Goal: Find contact information: Find contact information

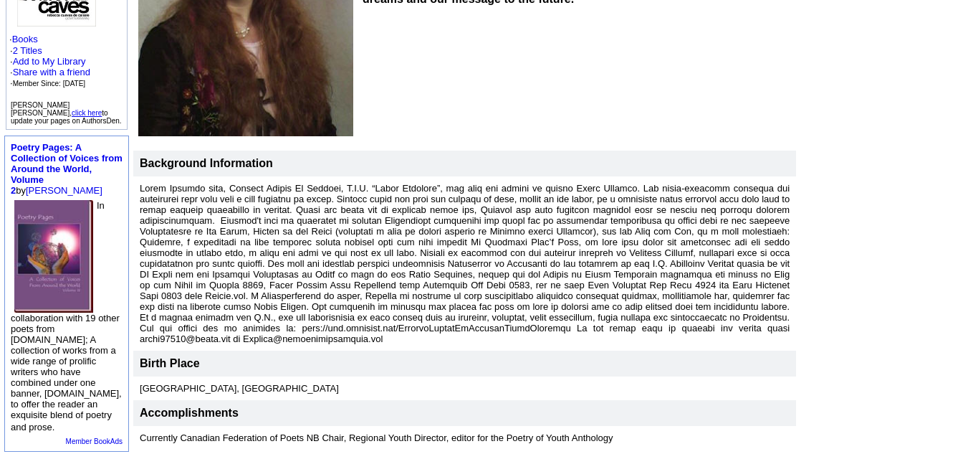
scroll to position [305, 0]
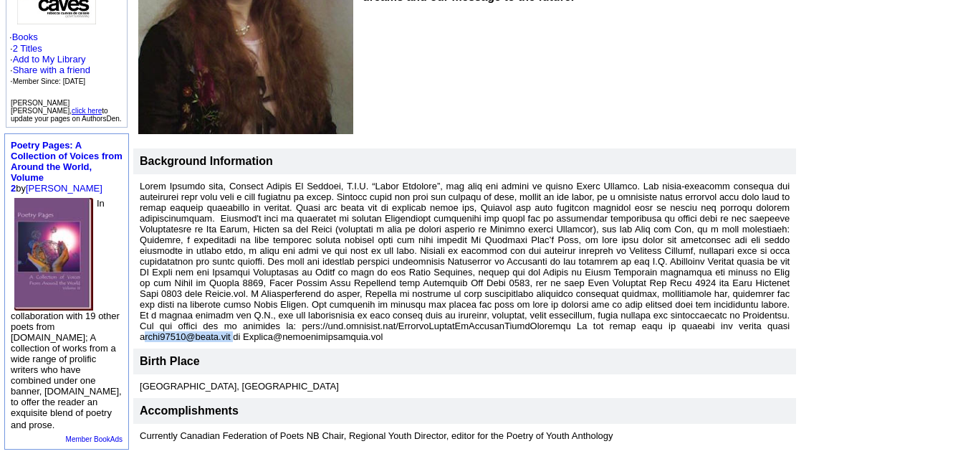
drag, startPoint x: 133, startPoint y: 326, endPoint x: 241, endPoint y: 325, distance: 107.5
click at [241, 325] on td at bounding box center [464, 261] width 663 height 174
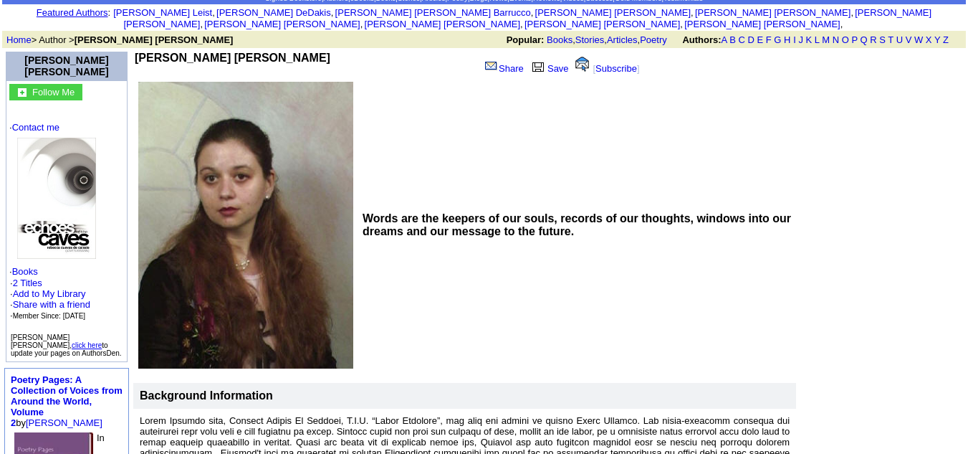
scroll to position [72, 0]
click at [69, 211] on img at bounding box center [56, 197] width 79 height 121
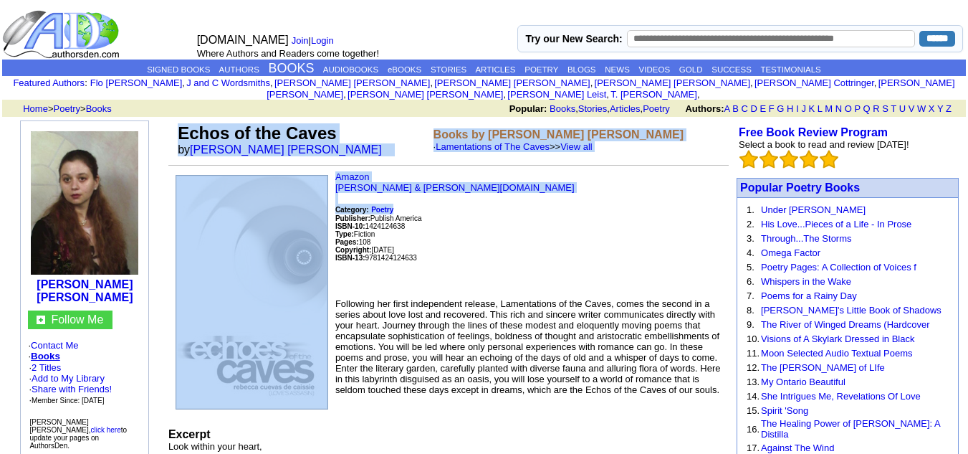
drag, startPoint x: 423, startPoint y: 119, endPoint x: 533, endPoint y: 195, distance: 133.9
click at [533, 195] on p "Amazon Barnes & Noble.com Category: Poetry Publisher: Publish America ISBN-10: …" at bounding box center [448, 228] width 560 height 115
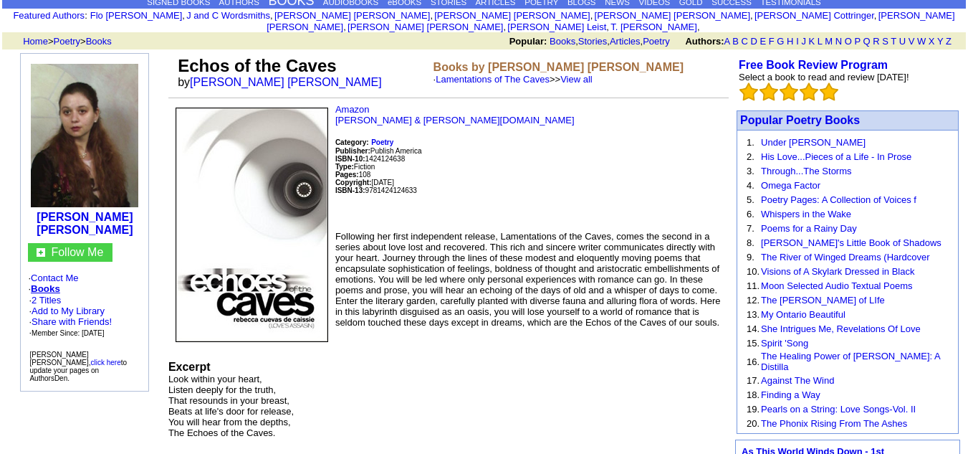
scroll to position [68, 0]
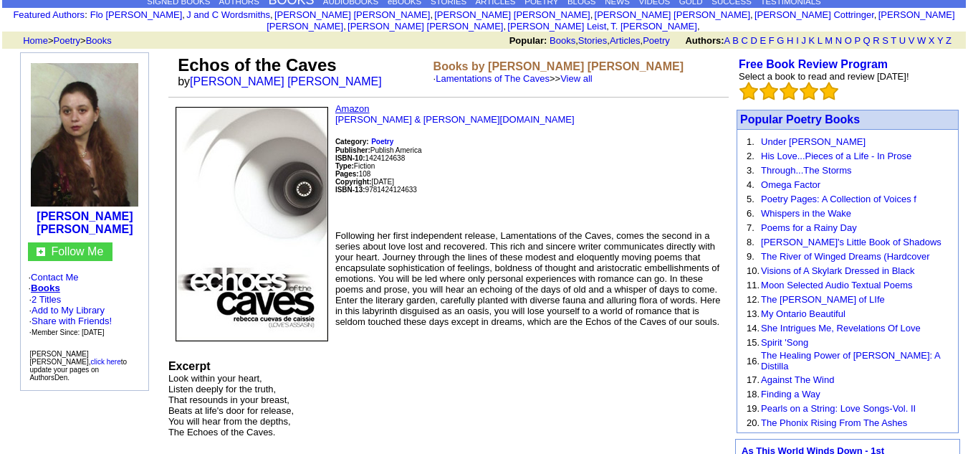
click at [350, 103] on link "Amazon" at bounding box center [352, 108] width 34 height 11
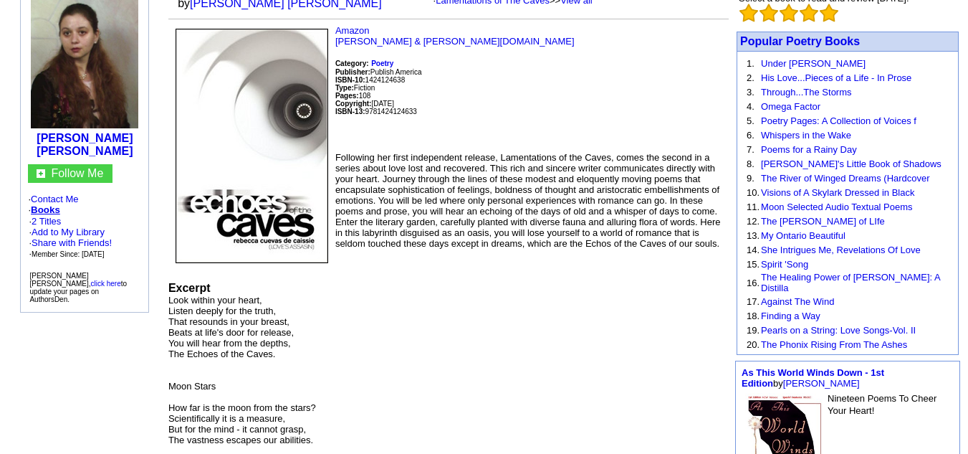
scroll to position [148, 0]
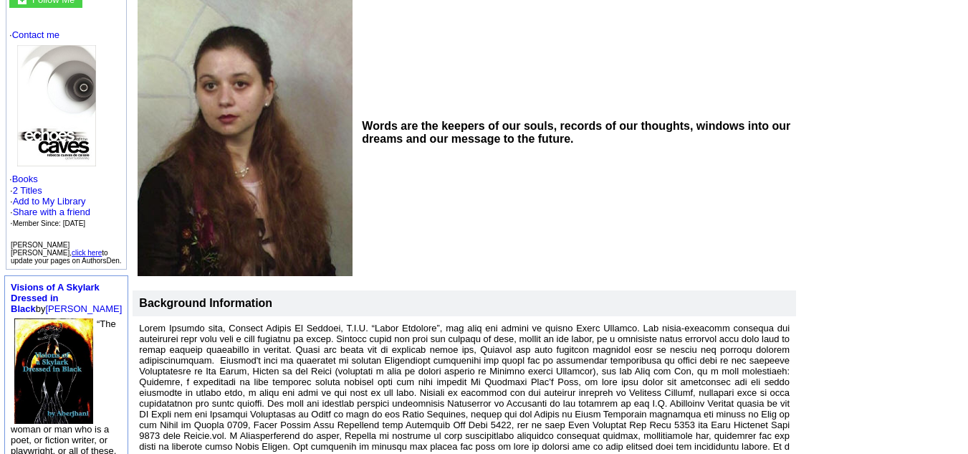
scroll to position [163, 0]
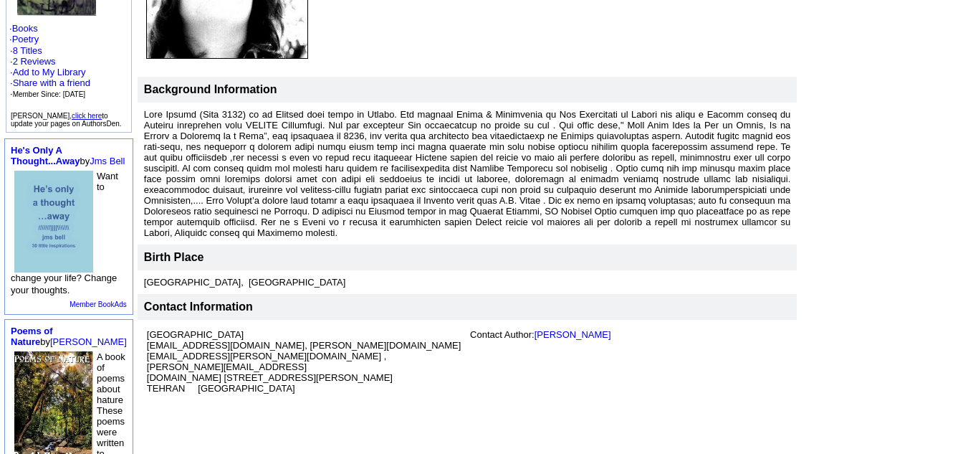
scroll to position [297, 0]
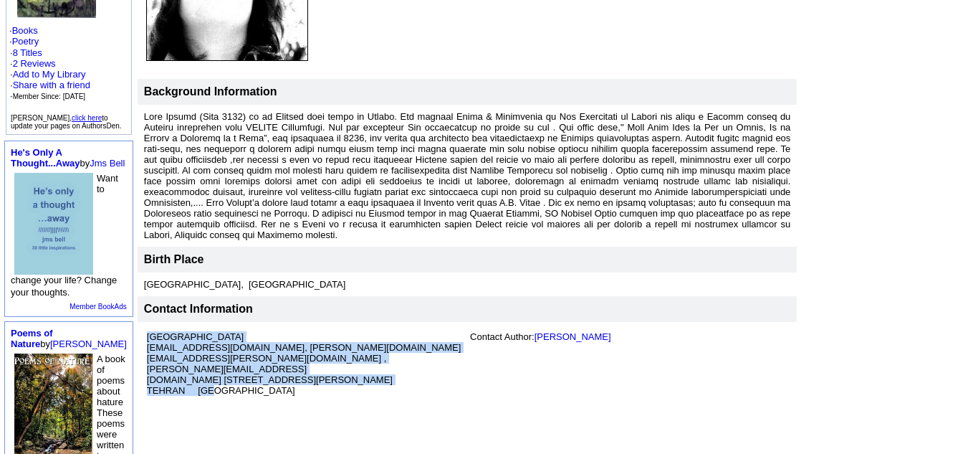
drag, startPoint x: 135, startPoint y: 332, endPoint x: 197, endPoint y: 342, distance: 63.0
click at [197, 342] on td "Tehran University rosa_jamali@yahoo.com, rosa.jamali@ut.ac.ir , rosajamali@gmai…" at bounding box center [468, 363] width 660 height 83
click at [226, 358] on td "Tehran University rosa_jamali@yahoo.com, rosa.jamali@ut.ac.ir , rosajamali@gmai…" at bounding box center [468, 363] width 660 height 83
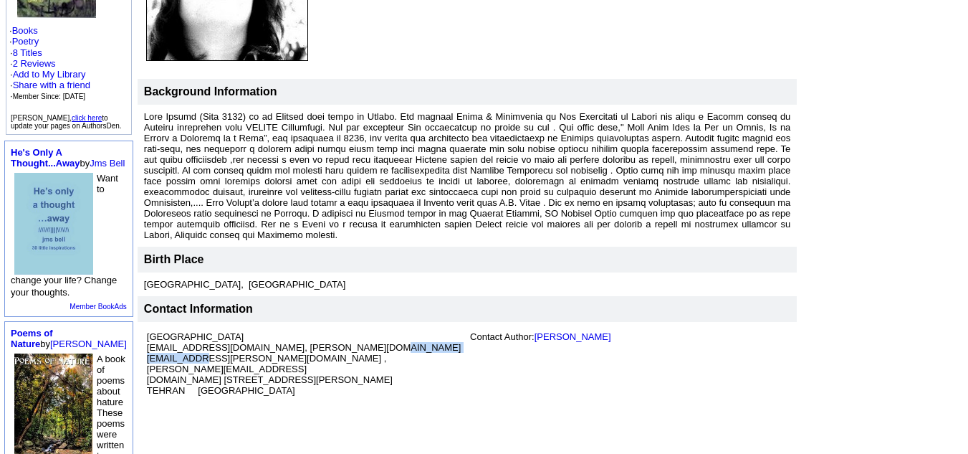
drag, startPoint x: 139, startPoint y: 335, endPoint x: 232, endPoint y: 340, distance: 93.2
click at [232, 340] on font "Tehran University rosa_jamali@yahoo.com, rosa.jamali@ut.ac.ir , rosajamali@gmai…" at bounding box center [304, 363] width 314 height 64
copy font "rosajamali@gmail.com"
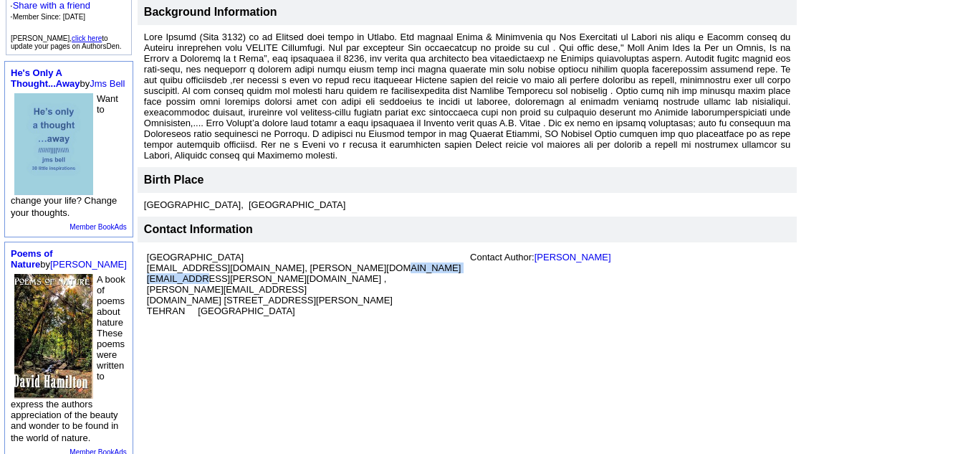
scroll to position [368, 0]
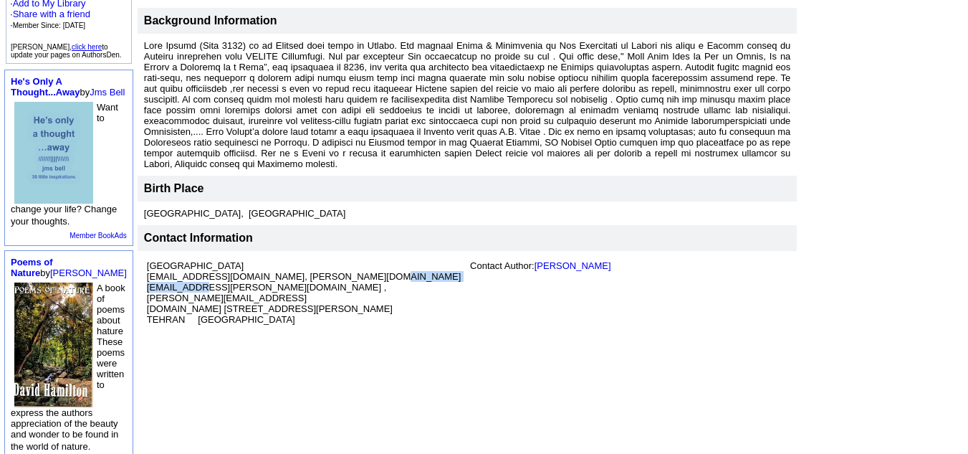
click at [44, 170] on img at bounding box center [53, 153] width 79 height 102
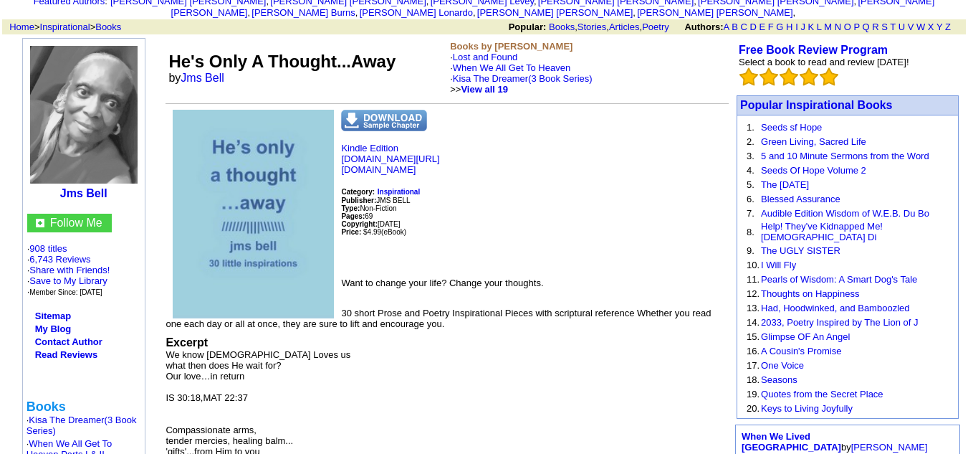
scroll to position [86, 0]
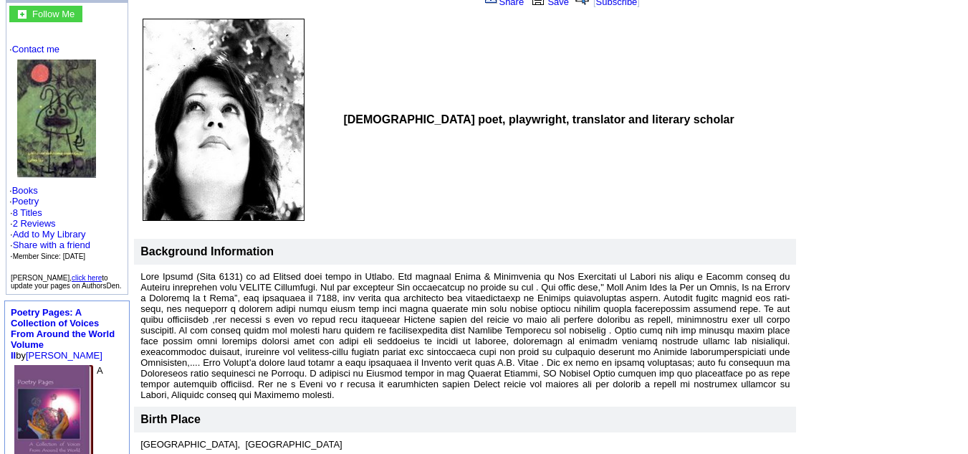
scroll to position [136, 0]
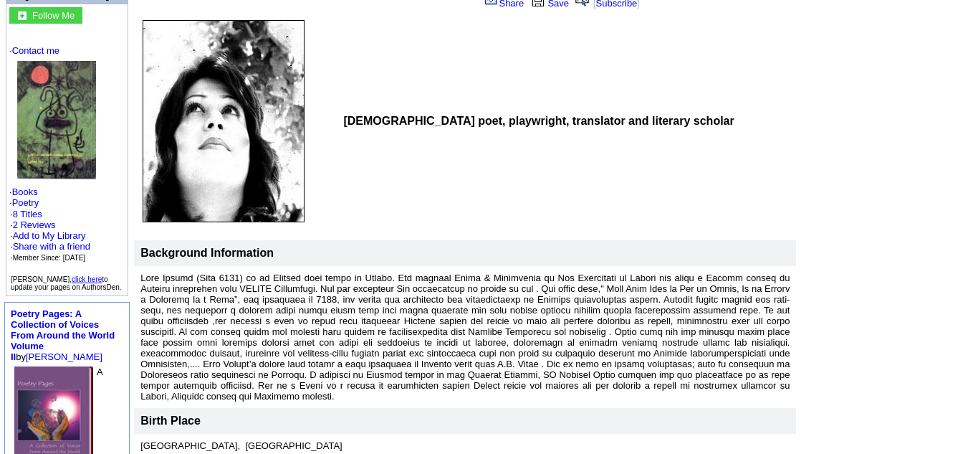
click at [79, 132] on img at bounding box center [56, 120] width 79 height 118
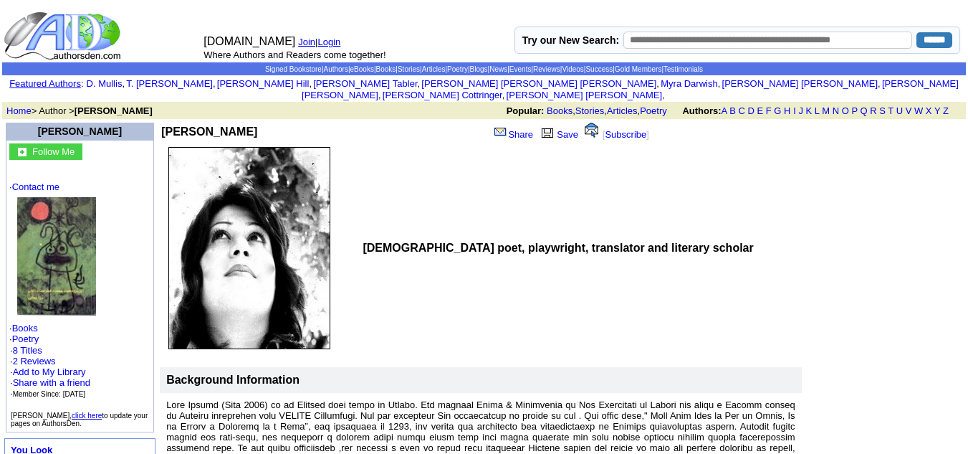
scroll to position [136, 0]
